Goal: Unclear

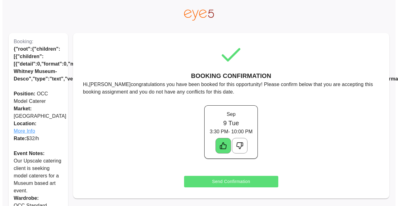
scroll to position [21, 0]
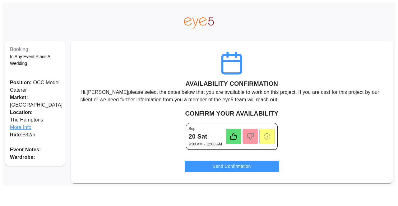
click at [266, 136] on icon at bounding box center [266, 136] width 7 height 7
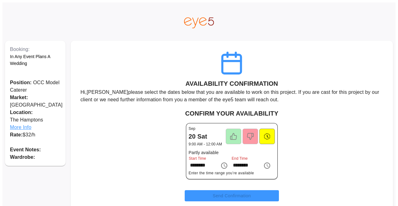
scroll to position [11, 0]
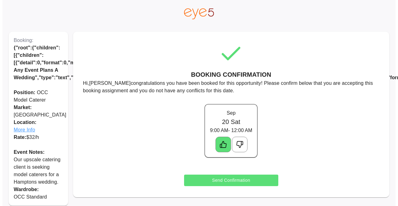
scroll to position [14, 0]
